Goal: Information Seeking & Learning: Find specific fact

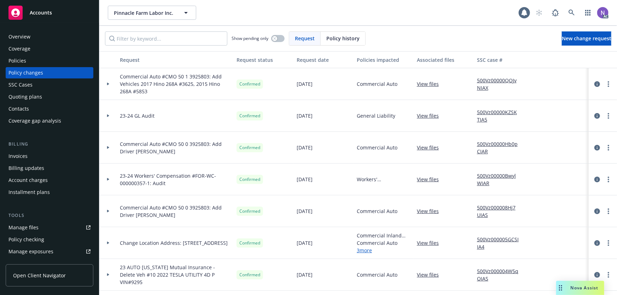
click at [53, 62] on div "Policies" at bounding box center [49, 60] width 82 height 11
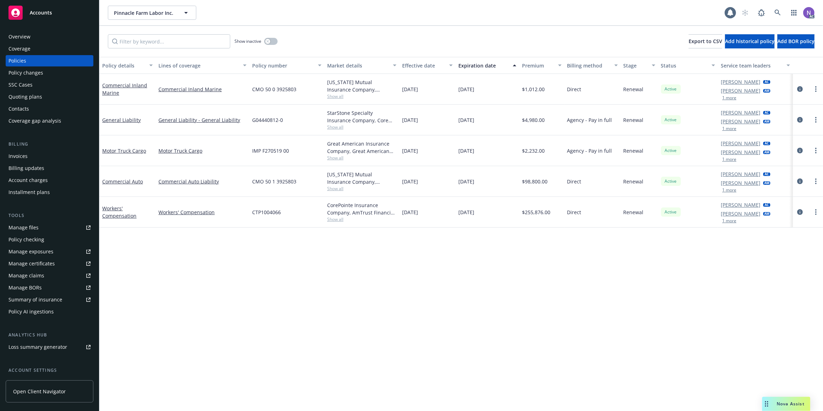
click at [534, 122] on span "$4,980.00" at bounding box center [533, 119] width 23 height 7
copy span "$4,980.00"
click at [259, 119] on span "G04440812-0" at bounding box center [267, 119] width 31 height 7
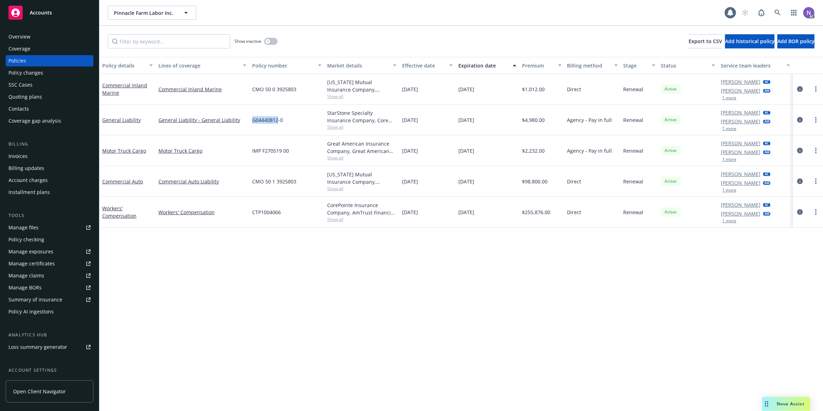
click at [259, 119] on span "G04440812-0" at bounding box center [267, 119] width 31 height 7
copy span "G04440812-0"
click at [335, 128] on span "Show all" at bounding box center [361, 127] width 69 height 6
click at [309, 151] on span "StarStone Specialty Insurance Company" at bounding box center [326, 149] width 130 height 7
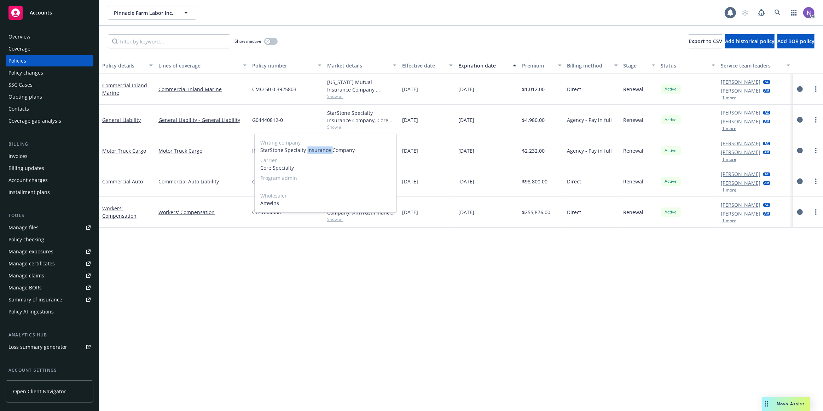
click at [309, 151] on span "StarStone Specialty Insurance Company" at bounding box center [326, 149] width 130 height 7
copy span "StarStone Specialty Insurance Company"
click at [274, 166] on span "Core Specialty" at bounding box center [326, 167] width 130 height 7
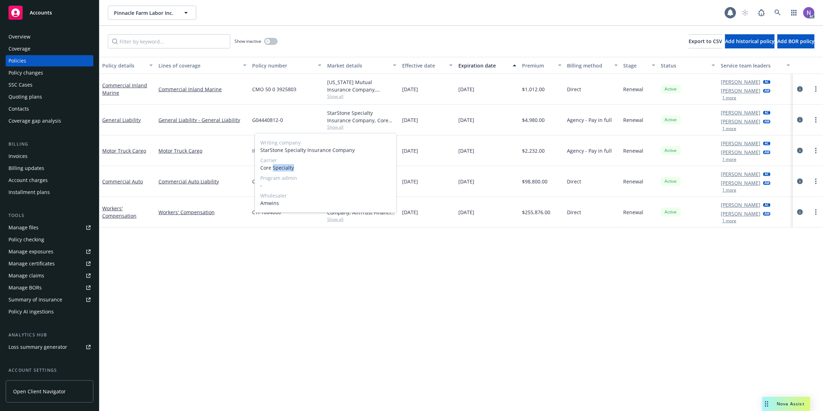
click at [274, 166] on span "Core Specialty" at bounding box center [326, 167] width 130 height 7
click at [361, 245] on div "Policy details Lines of coverage Policy number Market details Effective date Ex…" at bounding box center [461, 176] width 724 height 239
click at [418, 120] on span "12/07/2024" at bounding box center [410, 119] width 16 height 7
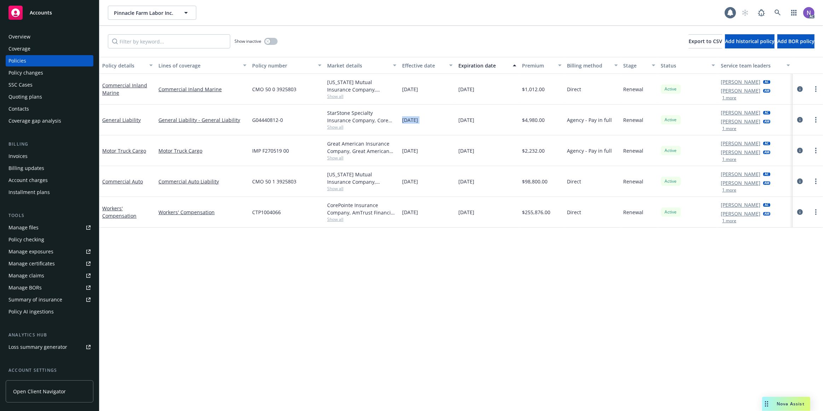
click at [418, 120] on span "12/07/2024" at bounding box center [410, 119] width 16 height 7
copy span "12/07/2024"
click at [279, 185] on span "CMO 50 1 3925803" at bounding box center [274, 181] width 44 height 7
click at [279, 181] on span "CMO 50 1 3925803" at bounding box center [274, 181] width 44 height 7
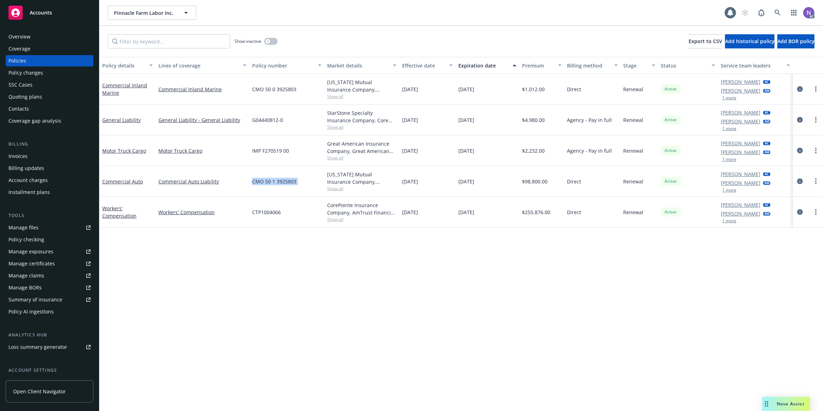
click at [279, 181] on span "CMO 50 1 3925803" at bounding box center [274, 181] width 44 height 7
copy span "CMO 50 1 3925803"
click at [537, 179] on span "$98,800.00" at bounding box center [534, 181] width 25 height 7
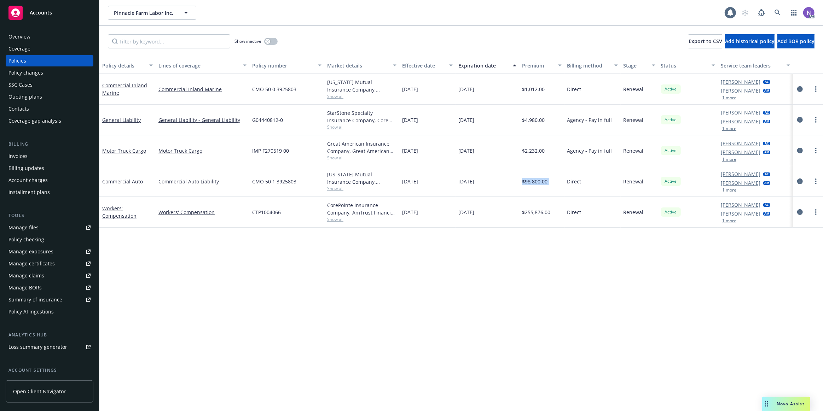
click at [537, 179] on span "$98,800.00" at bounding box center [534, 181] width 25 height 7
copy span "$98,800.00"
click at [415, 182] on span "12/07/2024" at bounding box center [410, 181] width 16 height 7
click at [416, 182] on span "12/07/2024" at bounding box center [410, 181] width 16 height 7
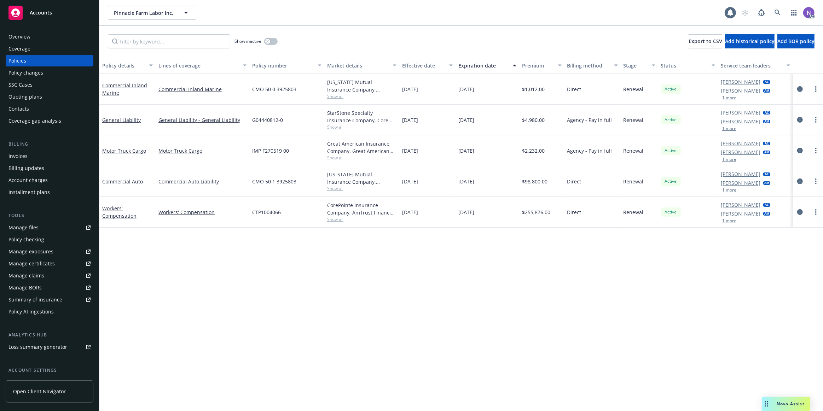
click at [421, 175] on div "12/07/2024" at bounding box center [427, 181] width 56 height 31
click at [418, 179] on span "12/07/2024" at bounding box center [410, 181] width 16 height 7
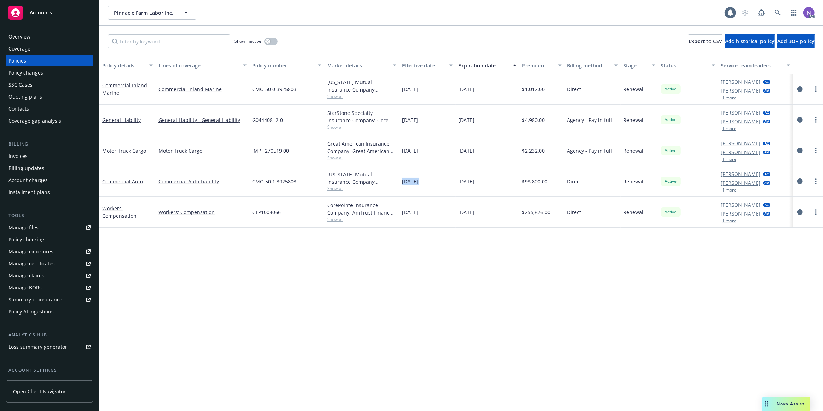
copy span "12/07/2024"
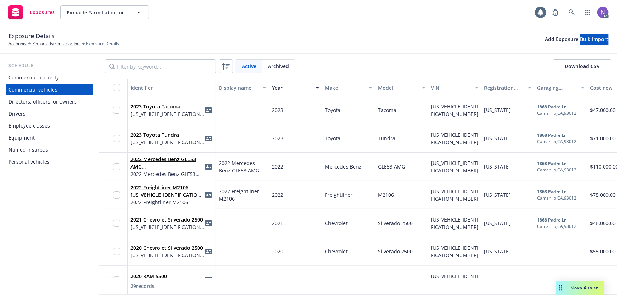
scroll to position [0, 393]
